Goal: Information Seeking & Learning: Learn about a topic

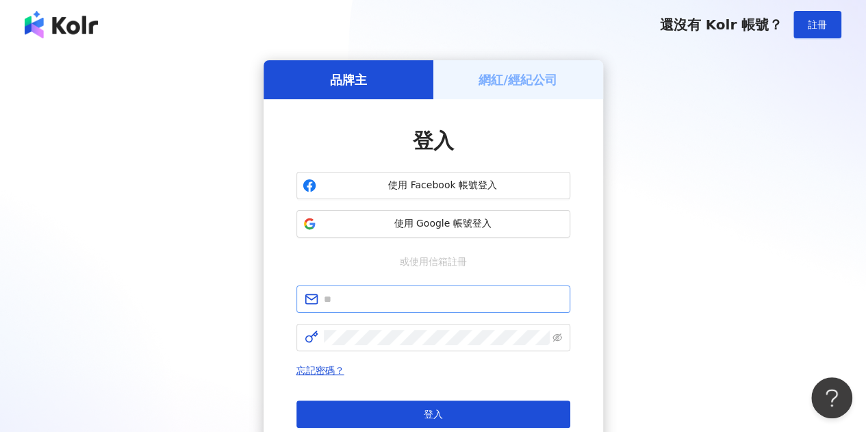
click at [418, 309] on span at bounding box center [434, 299] width 274 height 27
click at [420, 298] on input "text" at bounding box center [443, 299] width 238 height 15
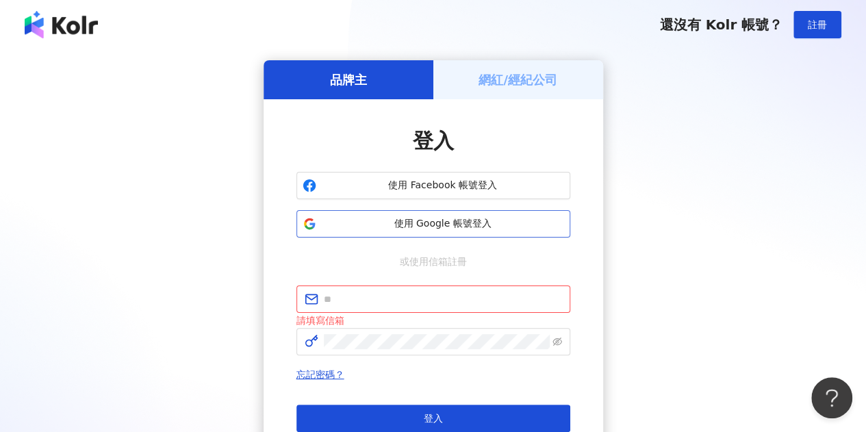
click at [342, 216] on button "使用 Google 帳號登入" at bounding box center [434, 223] width 274 height 27
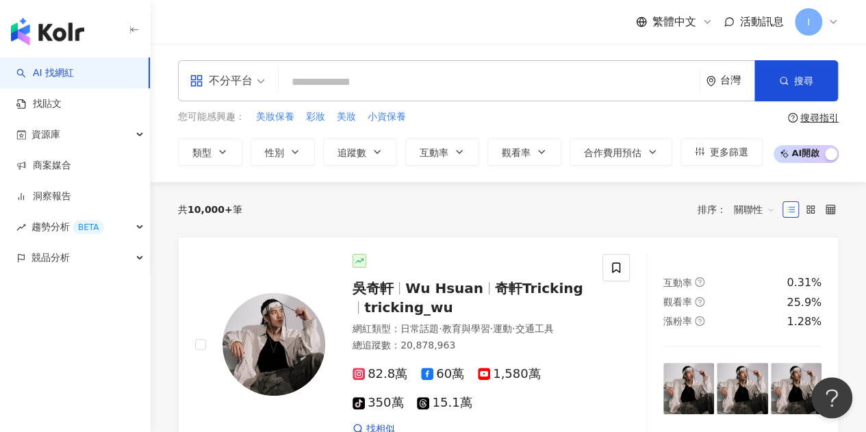
paste input "**********"
type input "**********"
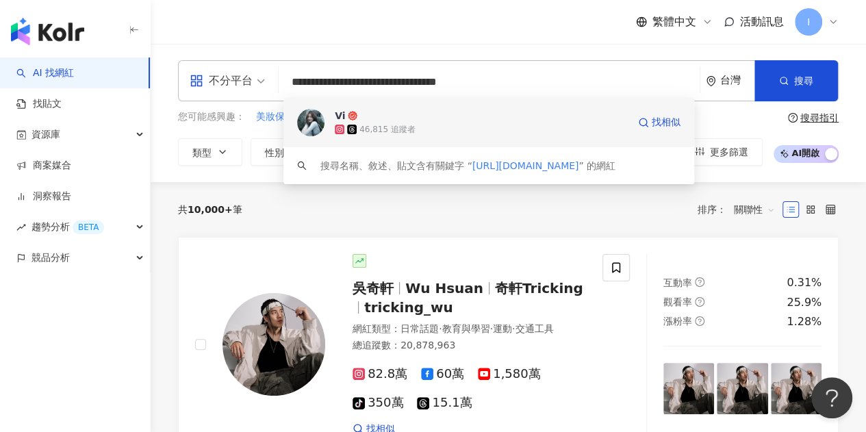
click at [437, 118] on span "Vi" at bounding box center [481, 116] width 293 height 14
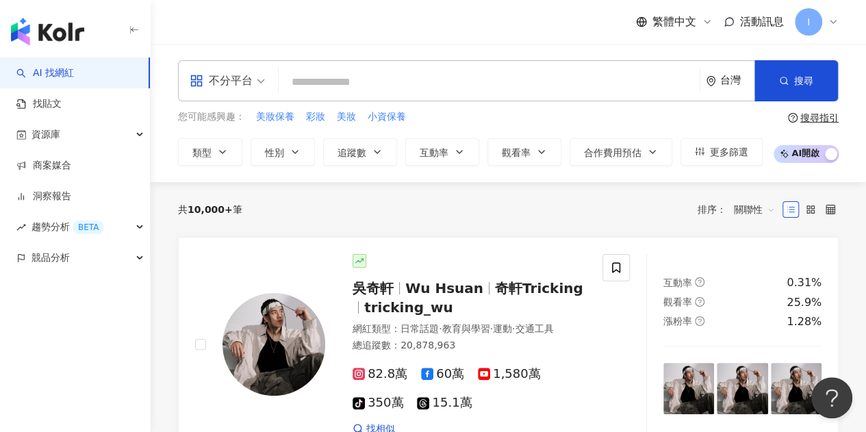
click at [453, 76] on input "search" at bounding box center [489, 82] width 410 height 26
paste input "**********"
type input "**********"
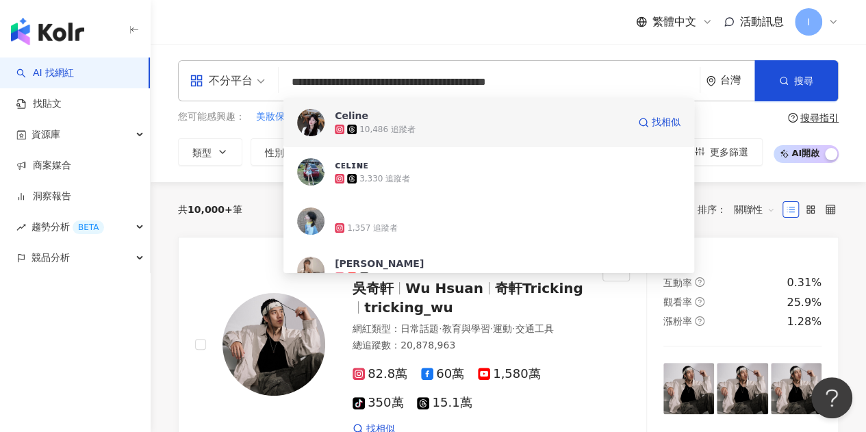
click at [449, 127] on div "10,486 追蹤者" at bounding box center [481, 130] width 293 height 14
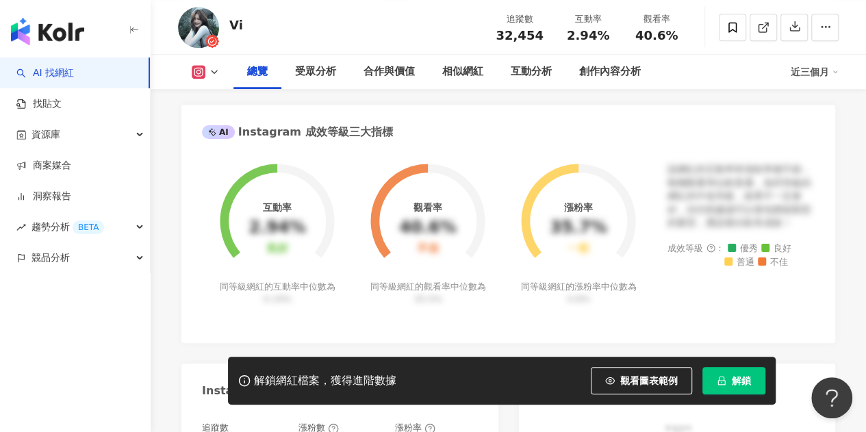
scroll to position [479, 0]
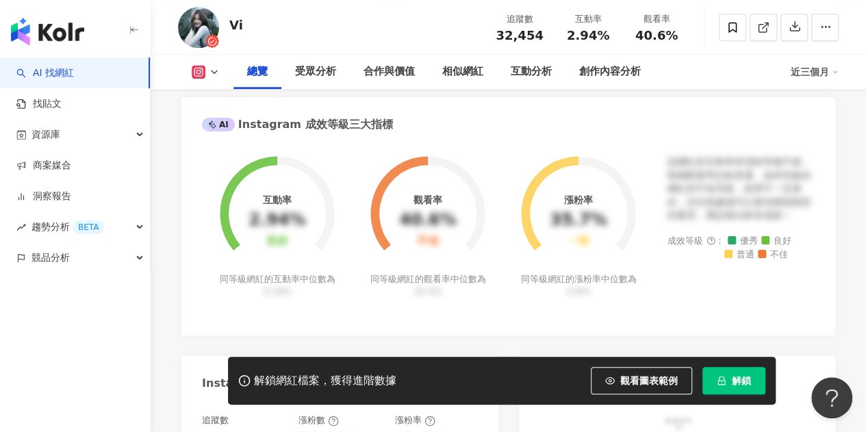
click at [716, 386] on button "解鎖" at bounding box center [734, 380] width 63 height 27
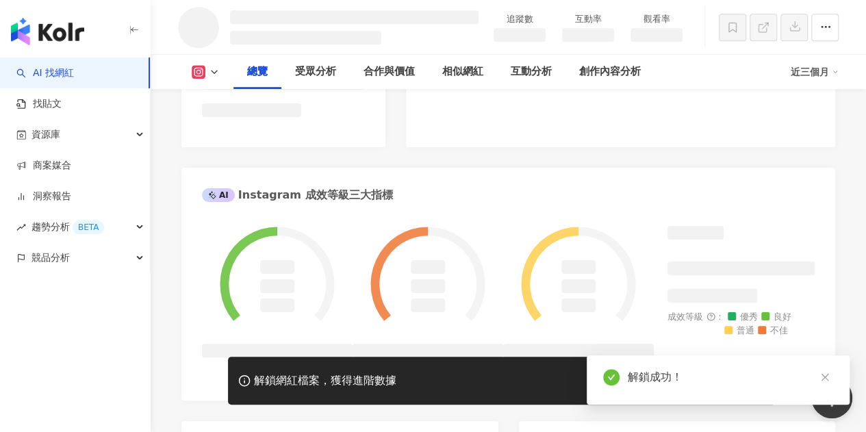
scroll to position [460, 0]
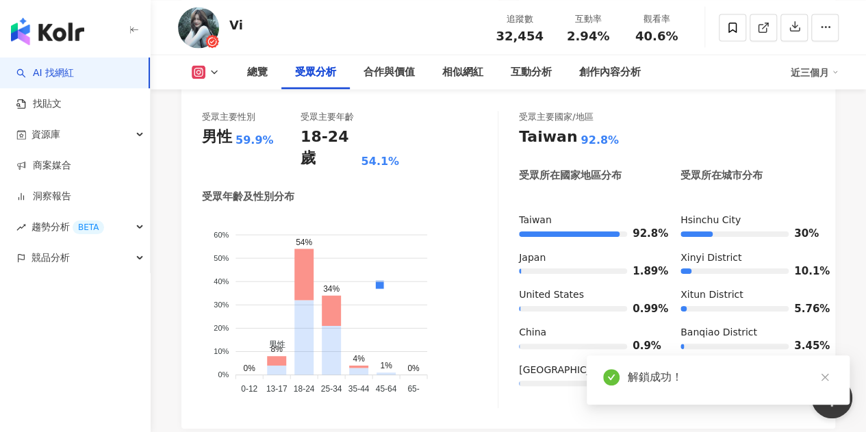
scroll to position [1233, 0]
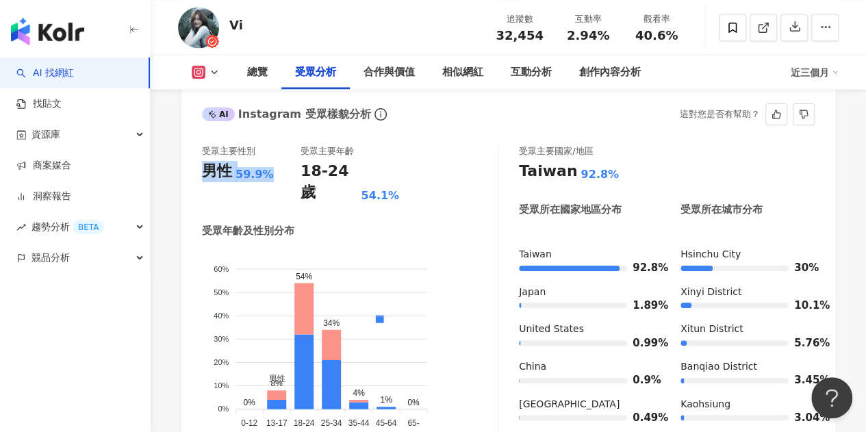
drag, startPoint x: 205, startPoint y: 151, endPoint x: 273, endPoint y: 152, distance: 67.1
click at [273, 161] on div "男性 59.9%" at bounding box center [251, 171] width 99 height 21
copy div "男性 59.9%"
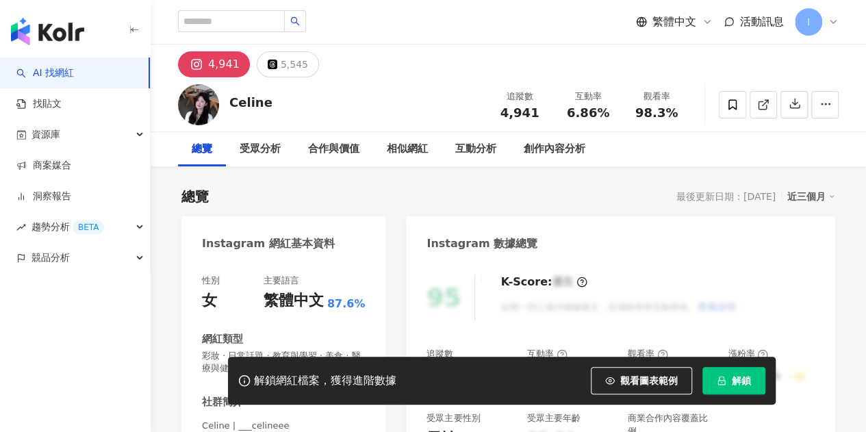
scroll to position [137, 0]
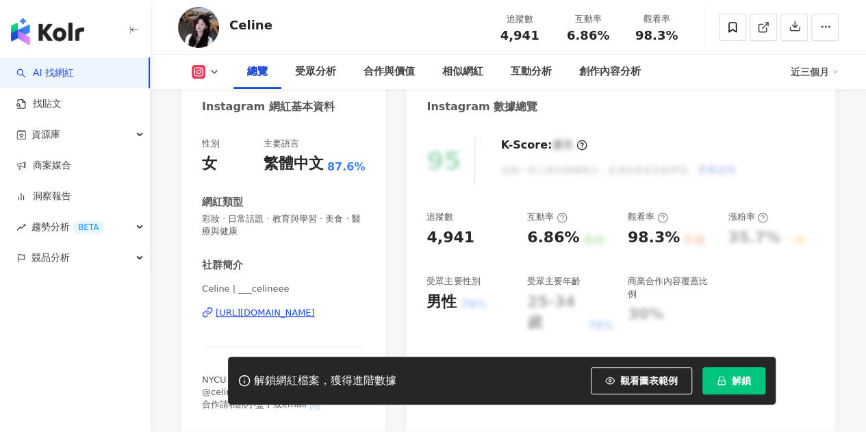
click at [283, 317] on div "https://www.instagram.com/___celineee/" at bounding box center [265, 313] width 99 height 12
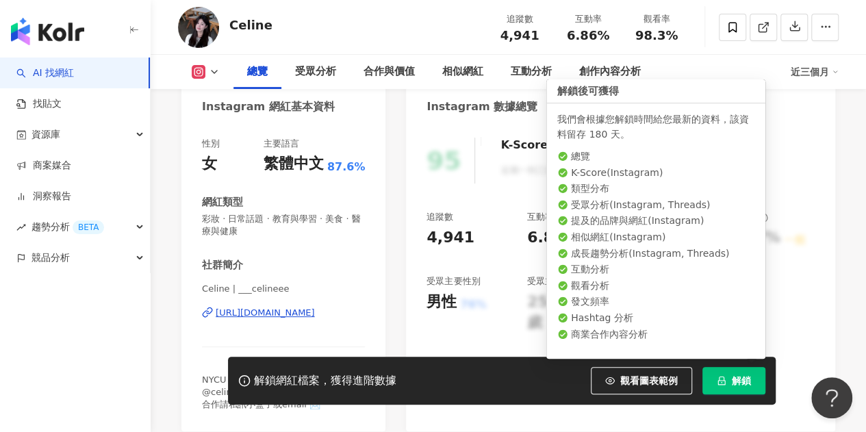
click at [716, 378] on button "解鎖" at bounding box center [734, 380] width 63 height 27
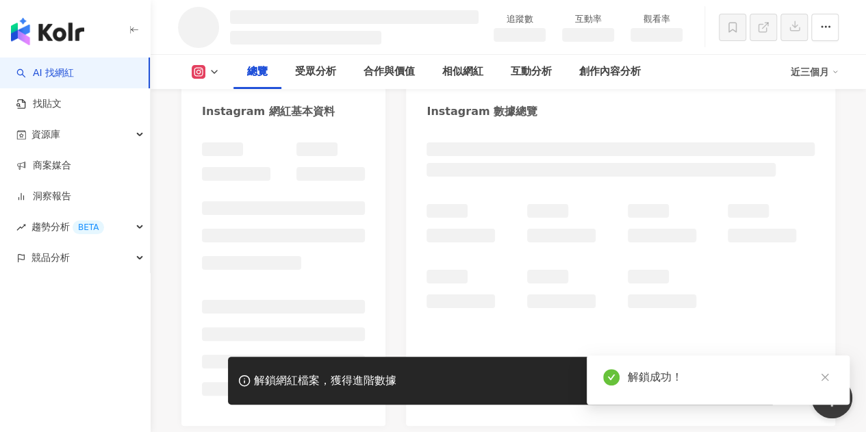
scroll to position [137, 0]
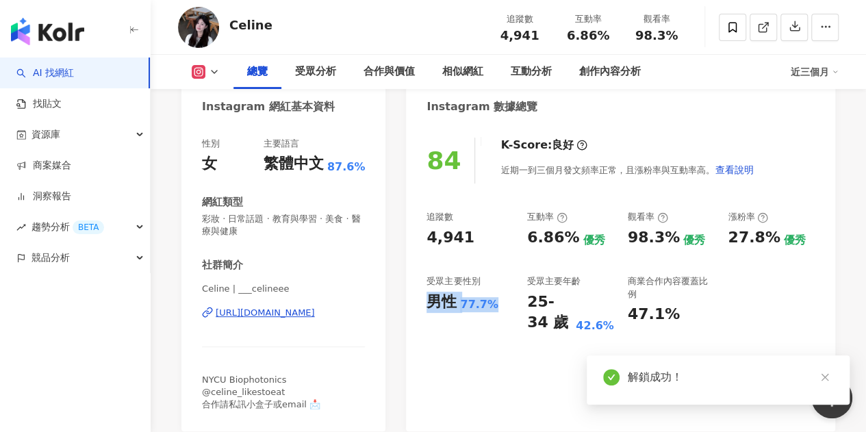
drag, startPoint x: 426, startPoint y: 307, endPoint x: 488, endPoint y: 294, distance: 63.1
click at [493, 309] on div "84 K-Score : 良好 近期一到三個月發文頻率正常，且漲粉率與互動率高。 查看說明 追蹤數 4,941 互動率 6.86% 優秀 觀看率 98.3% …" at bounding box center [620, 277] width 429 height 307
copy div "男性 77.7%"
